Goal: Transaction & Acquisition: Purchase product/service

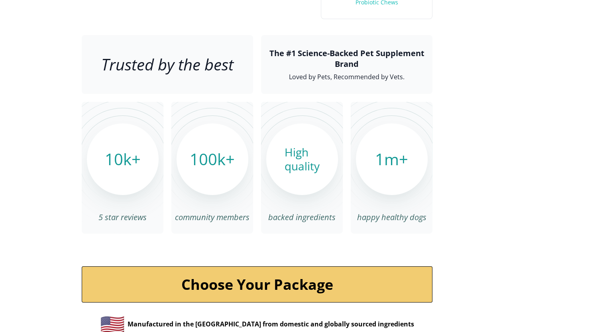
scroll to position [2630, 0]
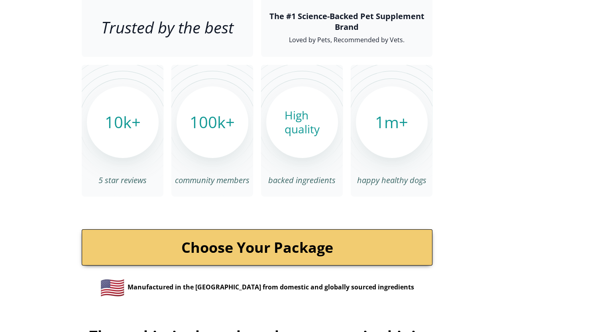
click at [294, 230] on link "Choose Your Package" at bounding box center [257, 248] width 351 height 36
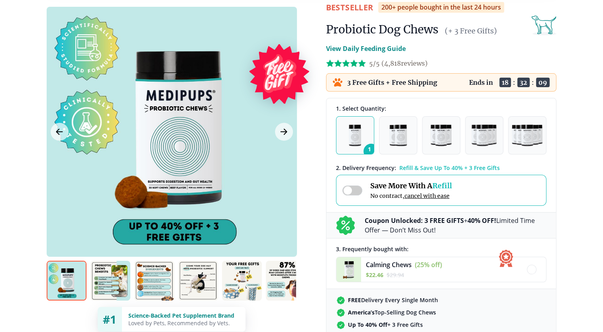
scroll to position [80, 0]
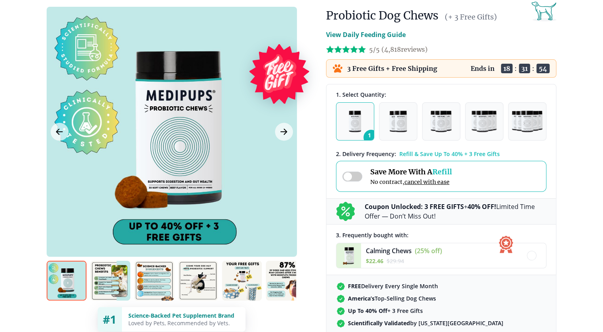
click at [360, 122] on img "button" at bounding box center [355, 122] width 12 height 22
click at [364, 125] on button "1" at bounding box center [355, 121] width 38 height 38
click at [397, 127] on img "button" at bounding box center [398, 122] width 18 height 22
click at [370, 126] on button "1" at bounding box center [355, 121] width 38 height 38
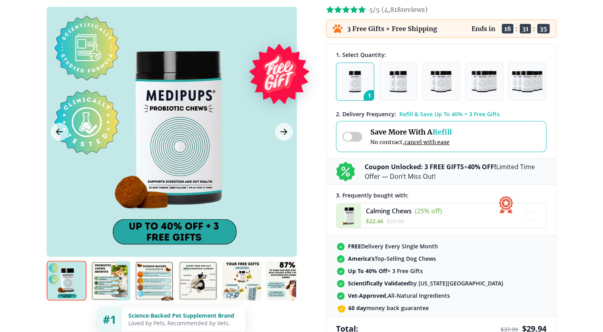
click at [362, 136] on div "Save More With A Refill No contract, cancel with ease" at bounding box center [397, 137] width 110 height 18
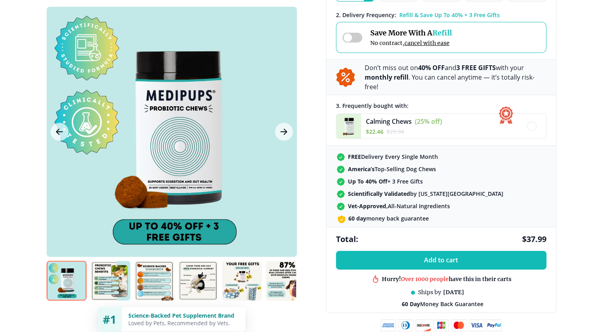
scroll to position [239, 0]
